Goal: Information Seeking & Learning: Learn about a topic

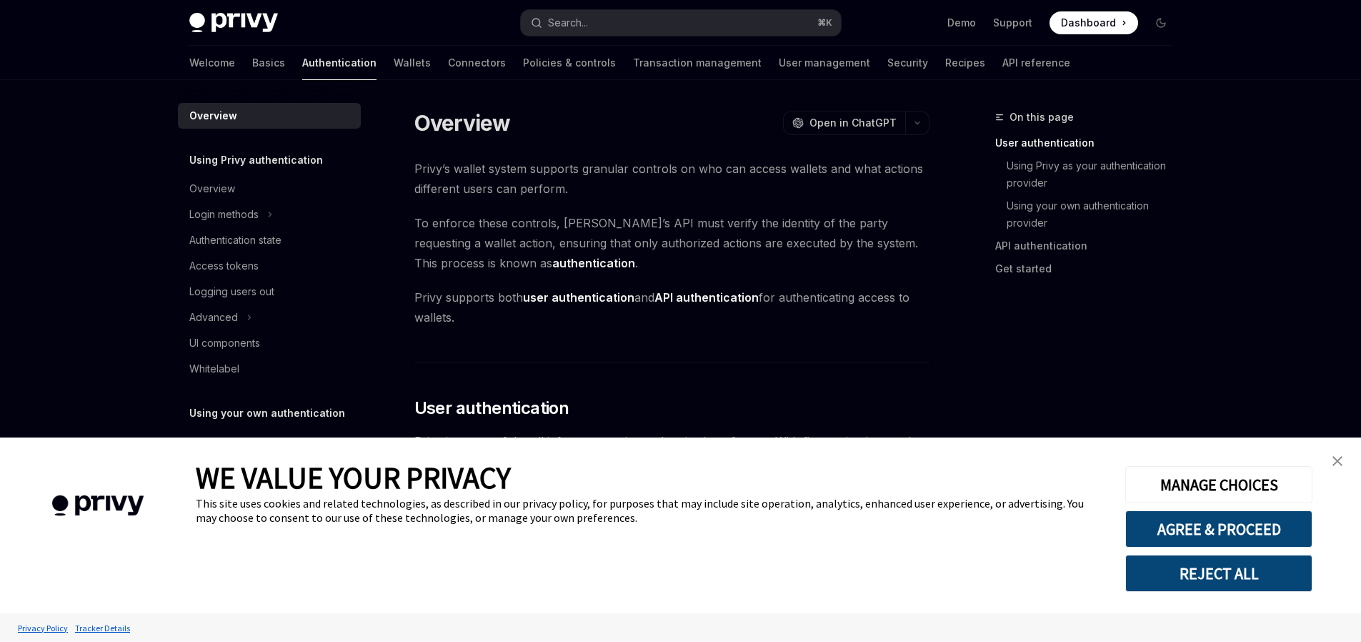
scroll to position [324, 0]
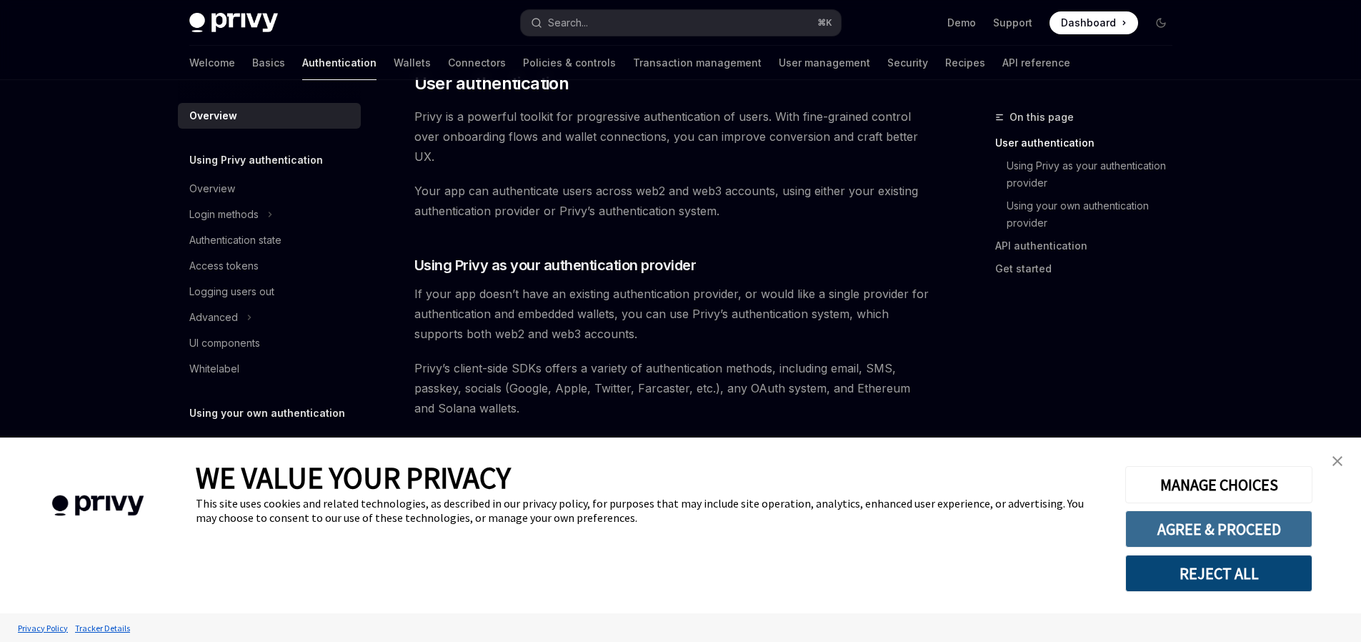
click at [1199, 525] on button "AGREE & PROCEED" at bounding box center [1218, 528] width 187 height 37
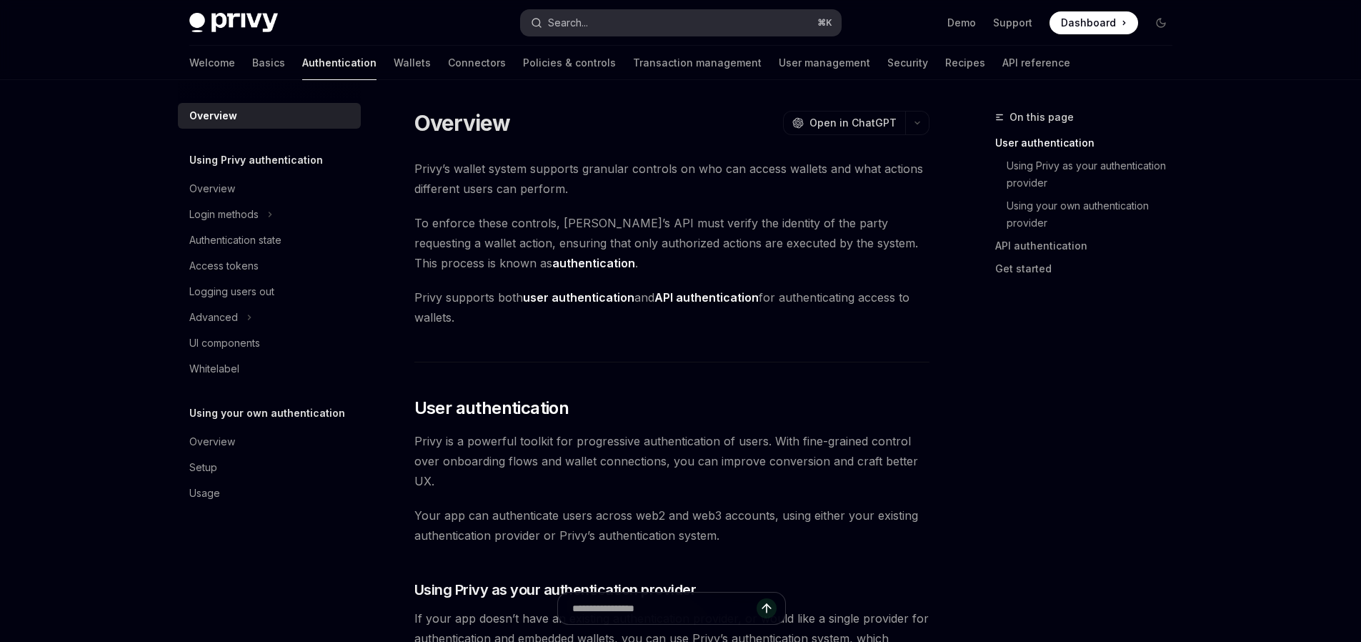
click at [609, 17] on button "Search... ⌘ K" at bounding box center [681, 23] width 320 height 26
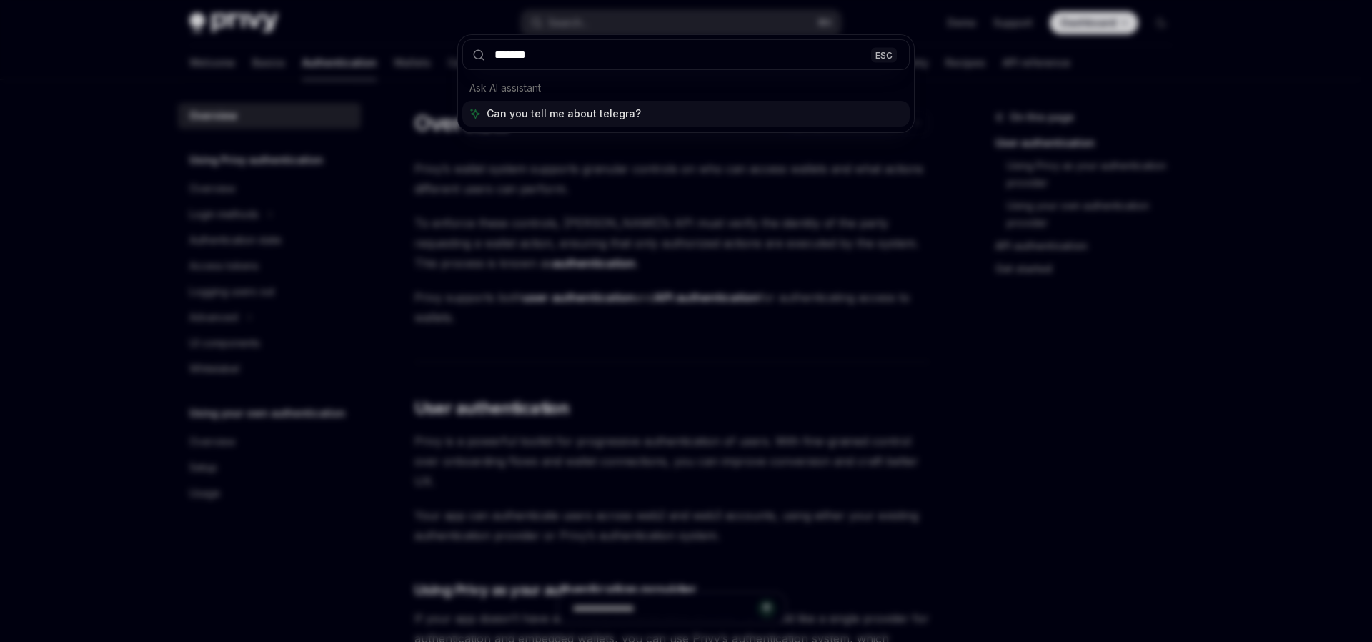
type input "********"
type textarea "*"
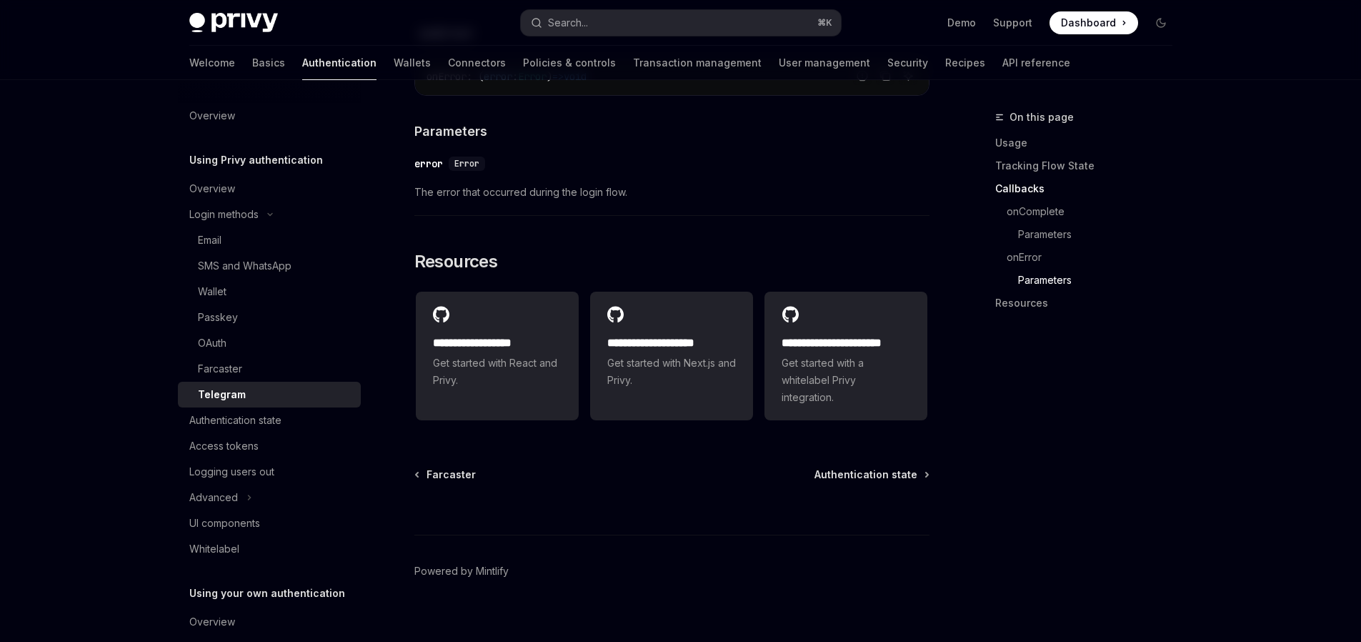
scroll to position [2215, 0]
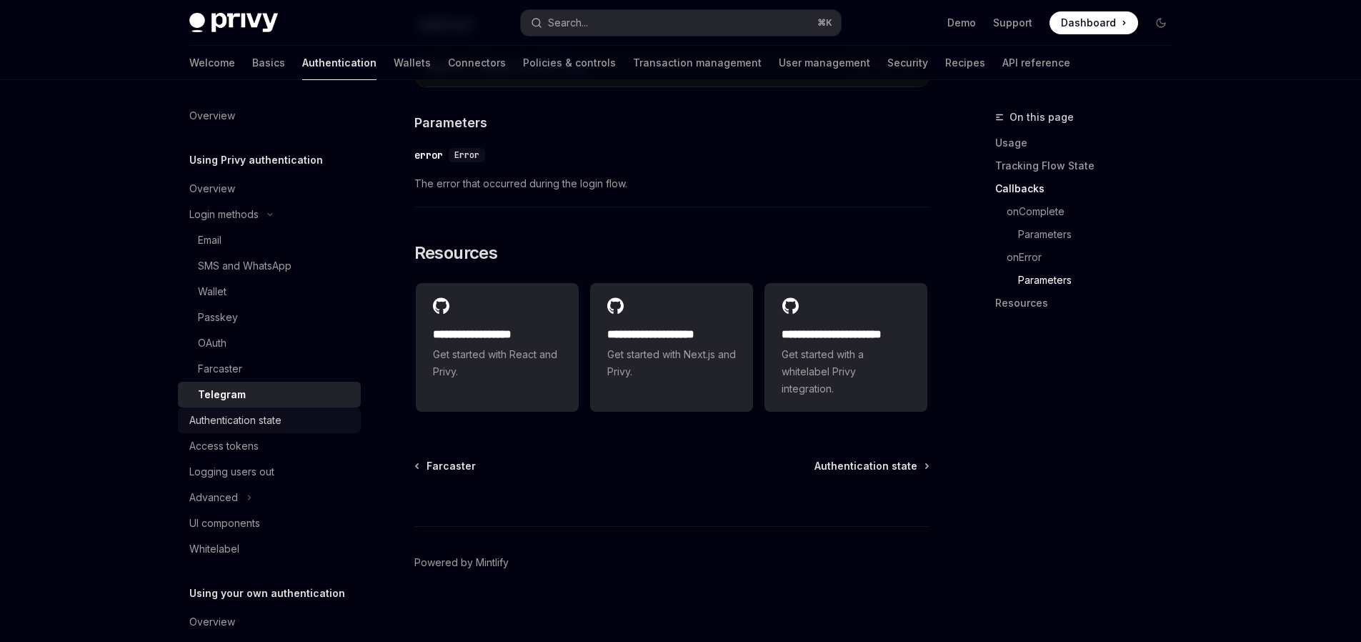
click at [280, 418] on div "Authentication state" at bounding box center [235, 419] width 92 height 17
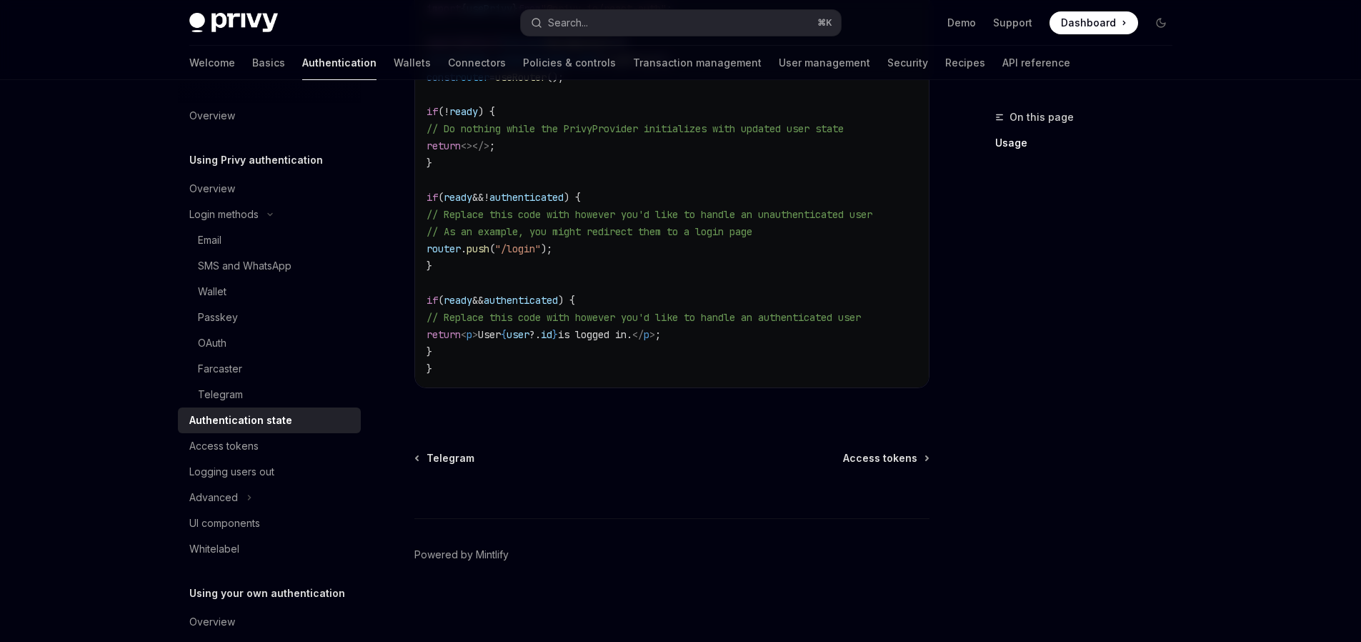
scroll to position [592, 0]
click at [259, 445] on div "Access tokens" at bounding box center [270, 445] width 163 height 17
type textarea "*"
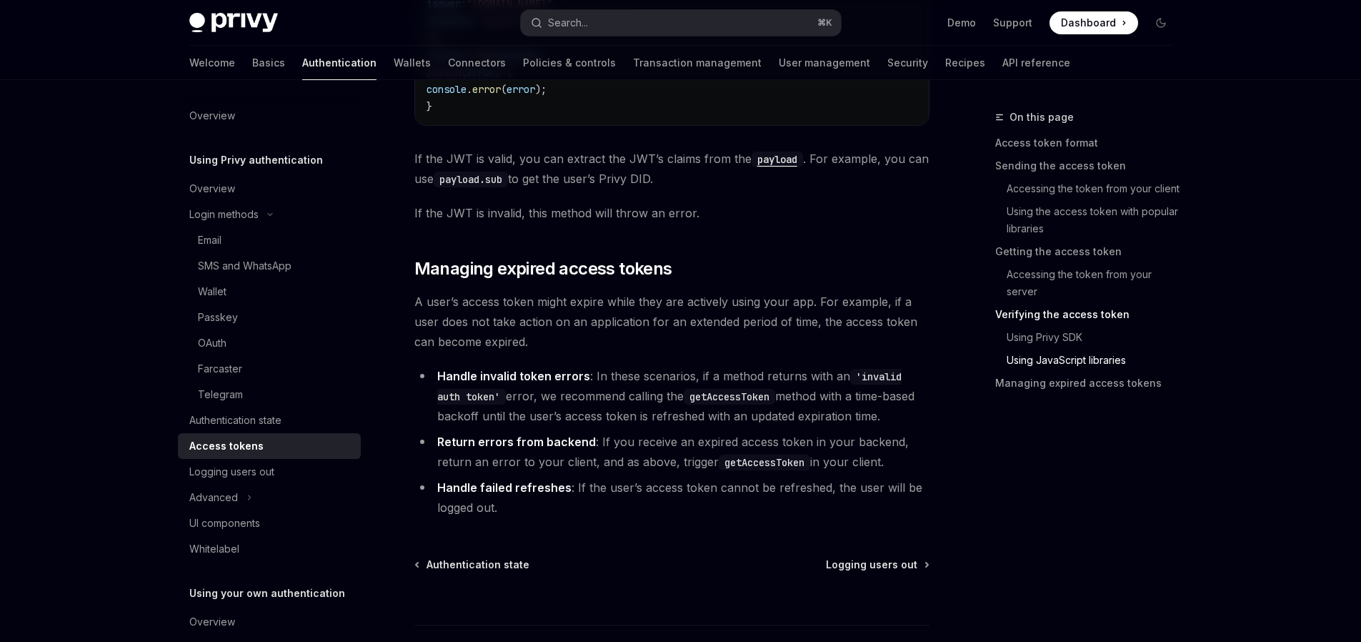
scroll to position [3745, 0]
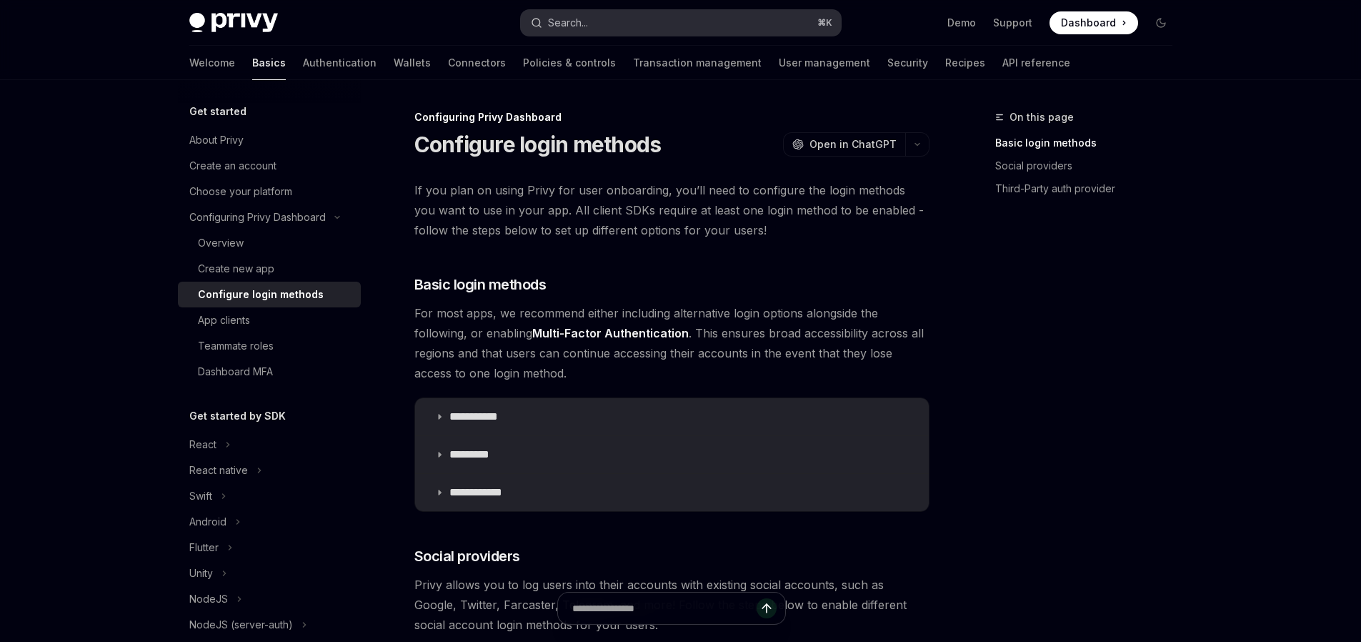
click at [665, 17] on button "Search... ⌘ K" at bounding box center [681, 23] width 320 height 26
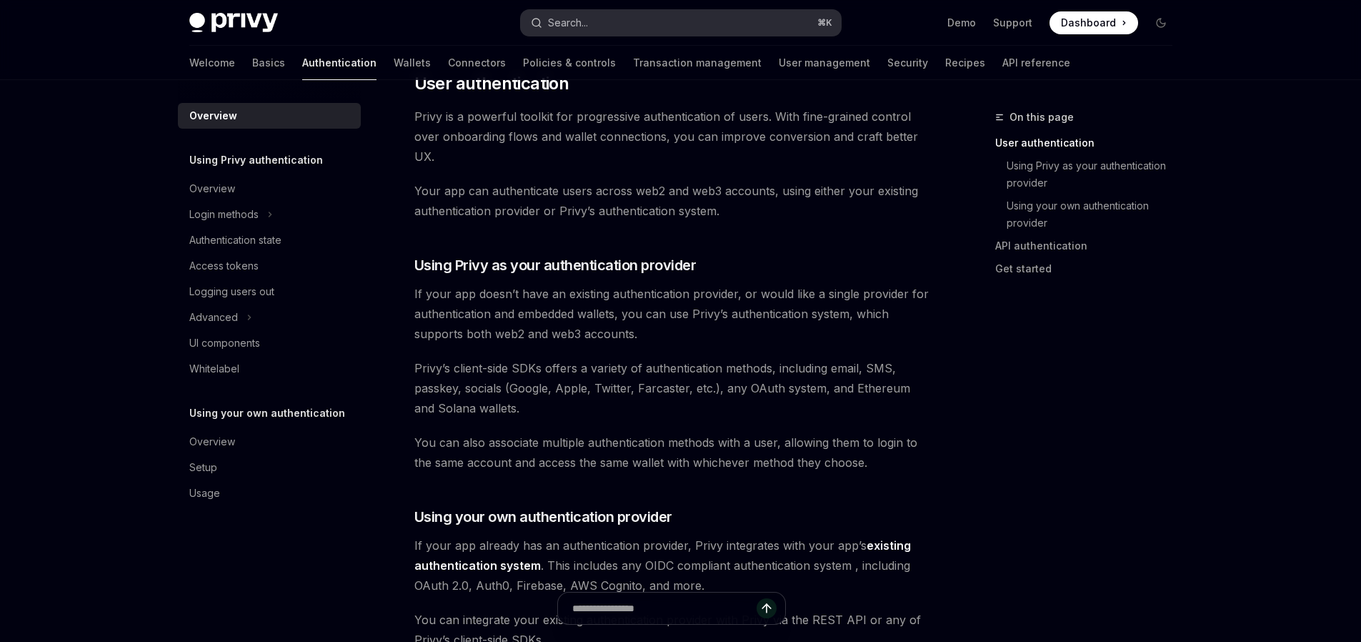
click at [644, 25] on button "Search... ⌘ K" at bounding box center [681, 23] width 320 height 26
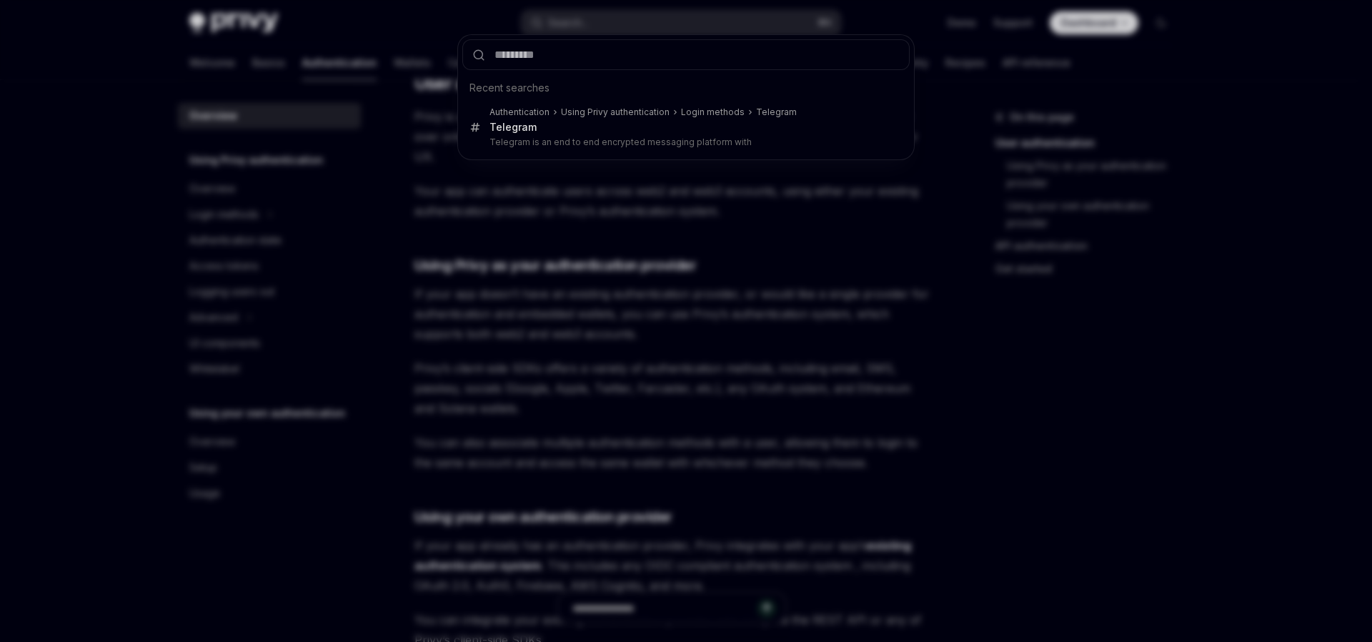
type input "*"
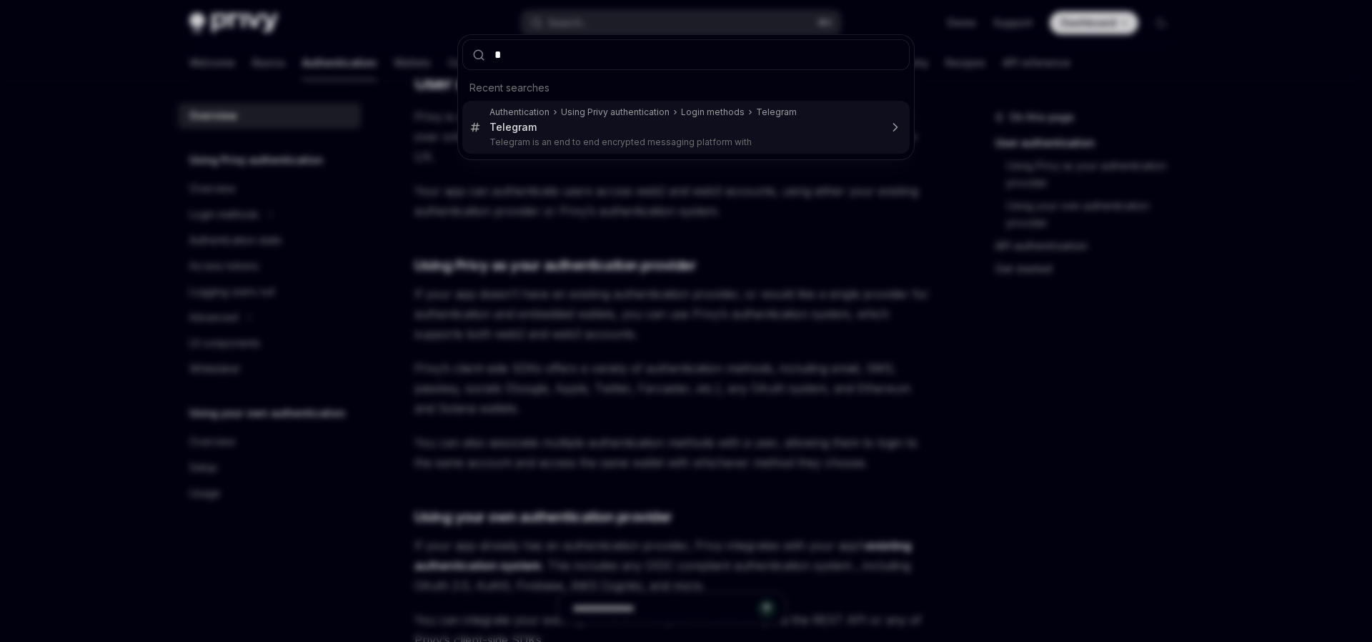
type textarea "*"
type input "********"
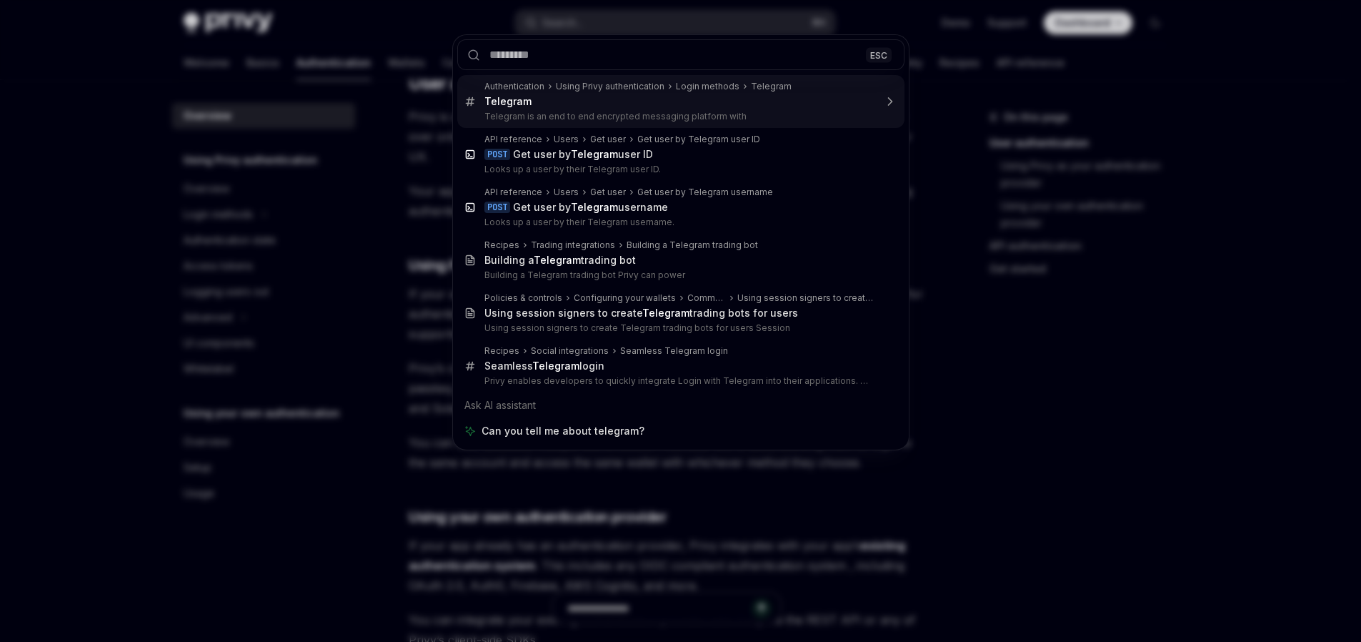
type textarea "*"
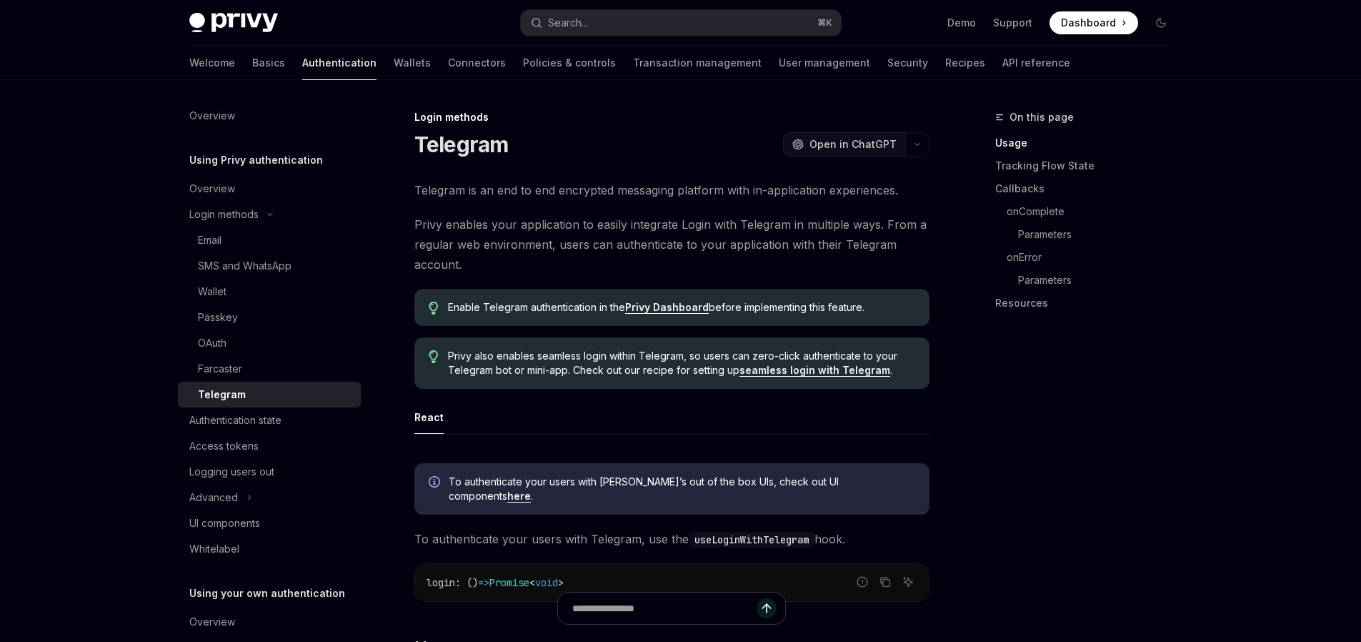
click at [855, 139] on span "Open in ChatGPT" at bounding box center [852, 144] width 87 height 14
